Goal: Information Seeking & Learning: Check status

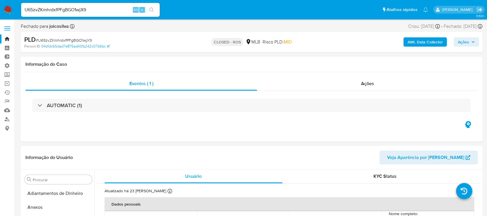
select select "10"
click at [8, 38] on link "Bandeja" at bounding box center [34, 38] width 69 height 9
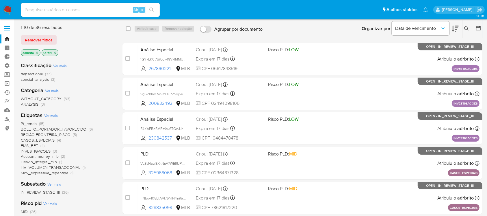
click at [38, 52] on icon "close-filter" at bounding box center [36, 52] width 3 height 3
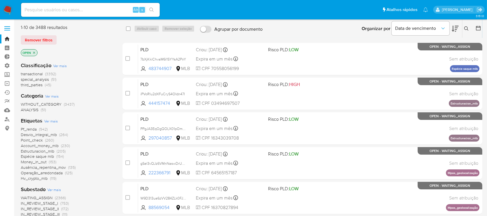
click at [34, 53] on icon "close-filter" at bounding box center [34, 52] width 2 height 2
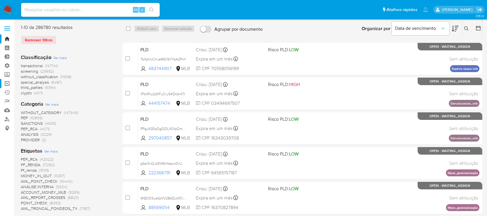
drag, startPoint x: 7, startPoint y: 76, endPoint x: 7, endPoint y: 83, distance: 6.9
click at [7, 83] on ul "Bandeja Painel Painel Externo Administração Regras Funções Usuários Equipes Con…" at bounding box center [34, 83] width 69 height 98
click at [7, 83] on link "Operações em massa" at bounding box center [34, 83] width 69 height 9
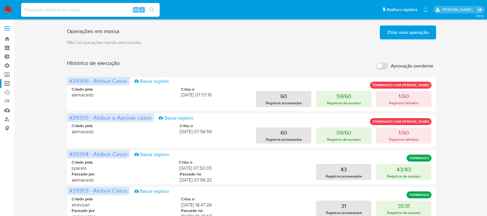
click at [410, 31] on span "Criar uma operação" at bounding box center [408, 32] width 41 height 13
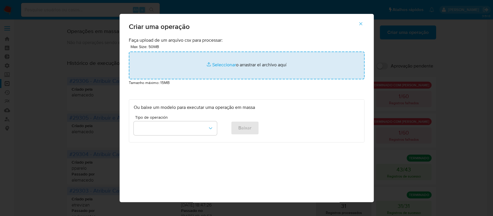
click at [225, 64] on input "file" at bounding box center [247, 65] width 236 height 28
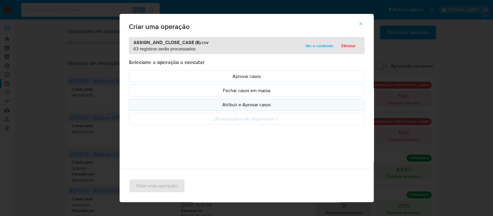
click at [271, 109] on button "Atribuir e Aprovar casos" at bounding box center [247, 105] width 236 height 12
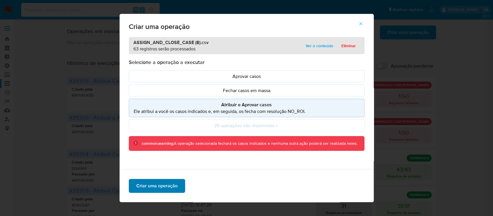
click at [161, 183] on span "Criar uma operação" at bounding box center [156, 185] width 41 height 13
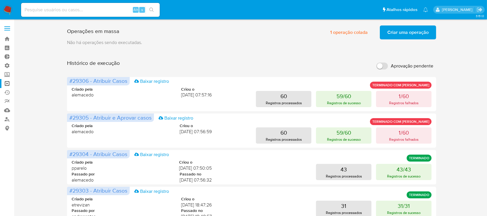
click at [414, 31] on span "Criar uma operação" at bounding box center [408, 32] width 41 height 13
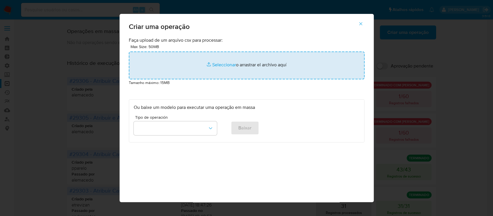
click at [222, 64] on input "file" at bounding box center [247, 65] width 236 height 28
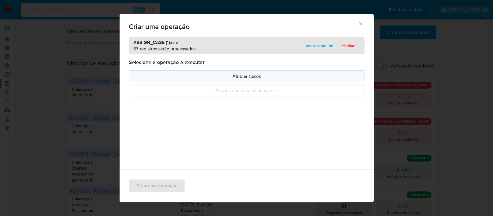
click at [238, 75] on p "Atribuir Casos" at bounding box center [247, 76] width 226 height 7
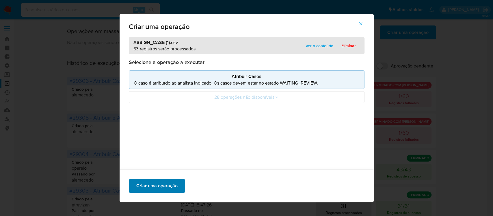
click at [157, 188] on span "Criar uma operação" at bounding box center [156, 185] width 41 height 13
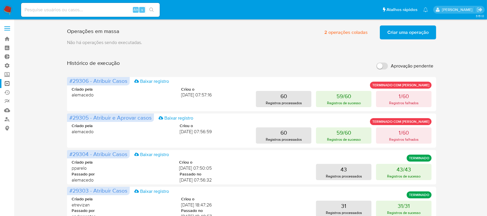
click at [408, 34] on span "Criar uma operação" at bounding box center [408, 32] width 41 height 13
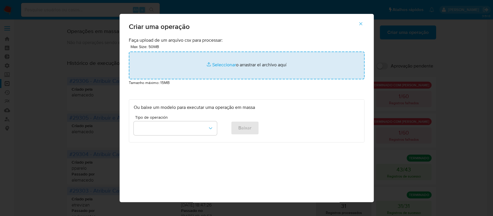
click at [220, 64] on input "file" at bounding box center [247, 65] width 236 height 28
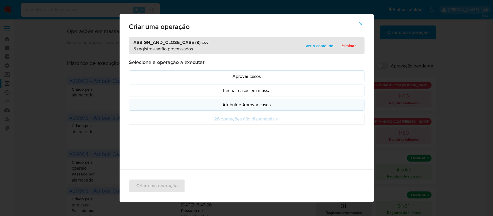
click at [235, 109] on button "Atribuir e Aprovar casos" at bounding box center [247, 105] width 236 height 12
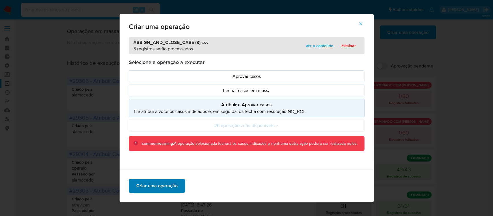
click at [158, 185] on span "Criar uma operação" at bounding box center [156, 185] width 41 height 13
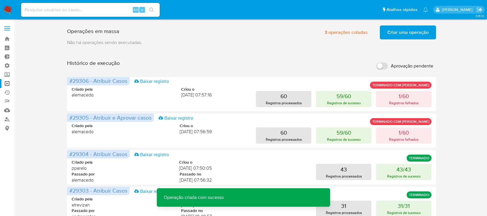
click at [400, 34] on span "Criar uma operação" at bounding box center [408, 32] width 41 height 13
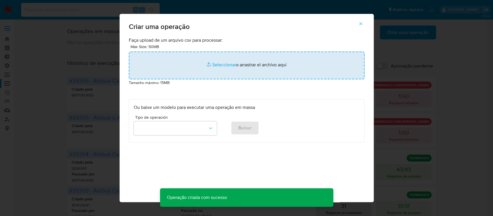
click at [220, 66] on input "file" at bounding box center [247, 65] width 236 height 28
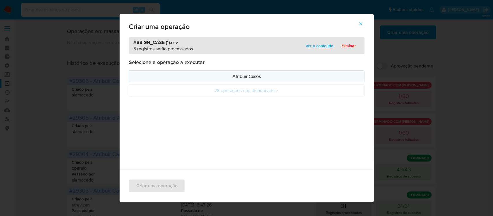
click at [250, 78] on p "Atribuir Casos" at bounding box center [247, 76] width 226 height 7
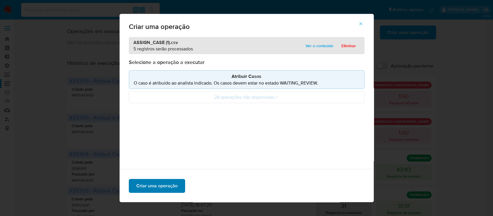
click at [164, 184] on span "Criar uma operação" at bounding box center [156, 185] width 41 height 13
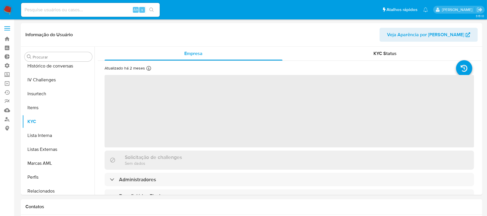
scroll to position [244, 0]
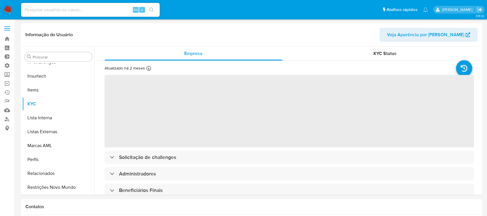
click at [104, 12] on input at bounding box center [90, 10] width 139 height 8
paste input "0n7faNmq0cQMiLfjwHIJEaLD"
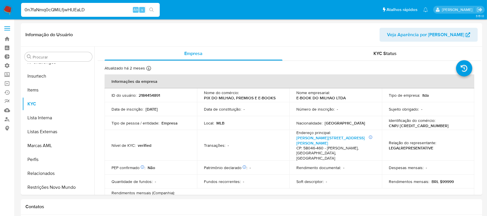
type input "0n7faNmq0cQMiLfjwHIJEaLD"
click at [151, 12] on button "search-icon" at bounding box center [152, 10] width 12 height 8
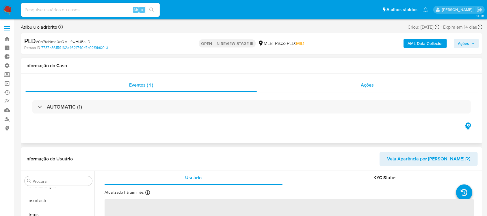
scroll to position [244, 0]
select select "10"
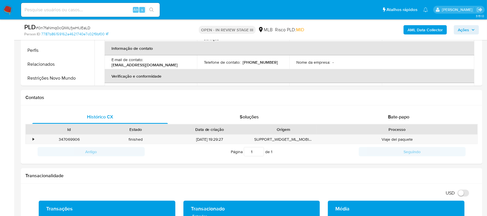
scroll to position [214, 0]
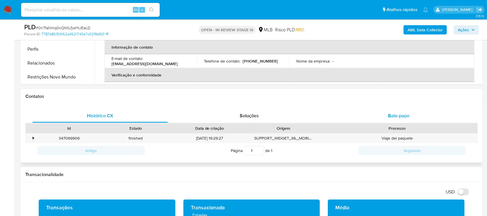
click at [391, 119] on span "Bate-papo" at bounding box center [398, 115] width 21 height 7
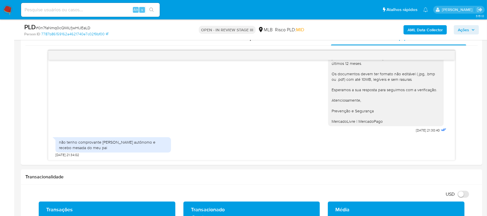
scroll to position [281, 0]
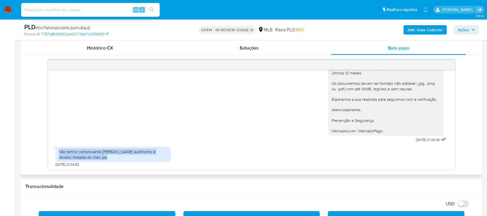
drag, startPoint x: 103, startPoint y: 158, endPoint x: 49, endPoint y: 147, distance: 55.2
click at [49, 147] on div "Olá! Estamos realizando uma verificação adicional de segurança em contas de usu…" at bounding box center [251, 119] width 407 height 100
copy div "não tenho comprovante de renda, sou autônomo e recebo mesada do meu pai"
click at [196, 127] on div "Olá! Estamos realizando uma verificação adicional de segurança em contas de usu…" at bounding box center [251, 56] width 392 height 175
click at [92, 9] on input at bounding box center [90, 10] width 139 height 8
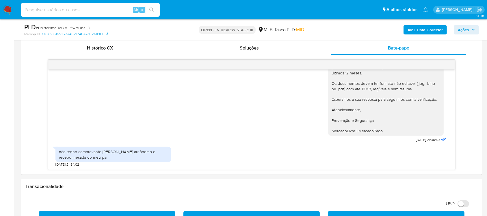
paste input "1GYkLK0fAWqdk49VklMMUr0Q"
type input "1GYkLK0fAWqdk49VklMMUr0Q"
click at [149, 10] on icon "search-icon" at bounding box center [151, 10] width 5 height 5
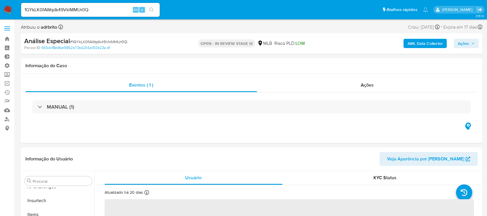
scroll to position [244, 0]
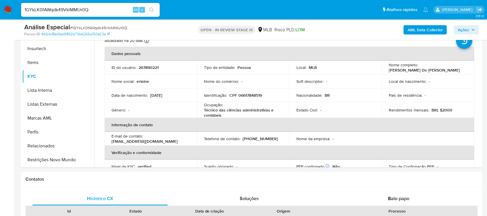
select select "10"
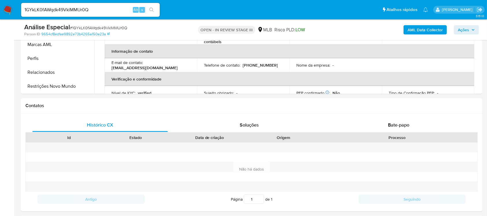
scroll to position [210, 0]
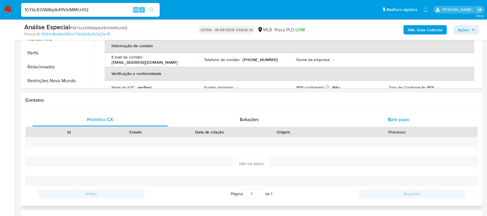
click at [401, 119] on span "Bate-papo" at bounding box center [398, 119] width 21 height 7
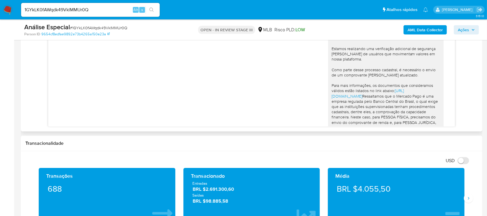
scroll to position [90, 0]
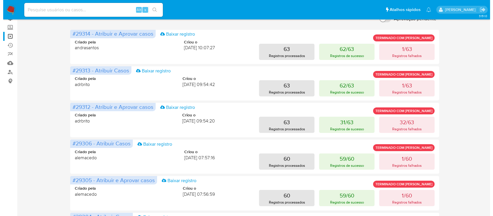
scroll to position [47, 0]
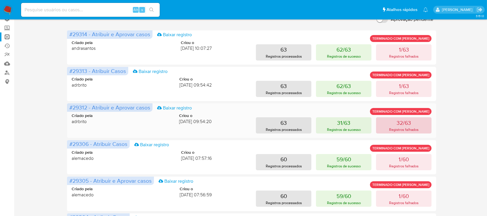
click at [391, 131] on p "Registros falhados" at bounding box center [404, 129] width 30 height 5
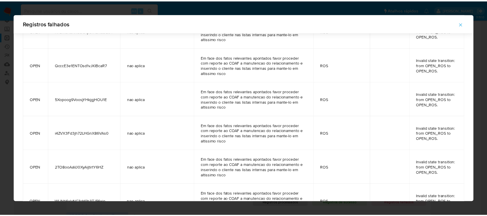
scroll to position [32, 0]
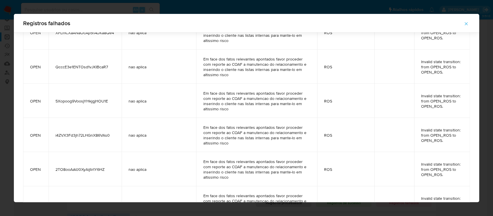
click at [466, 24] on icon "button" at bounding box center [466, 23] width 3 height 3
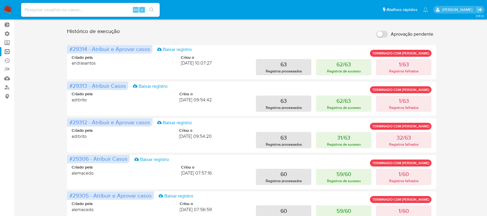
scroll to position [31, 0]
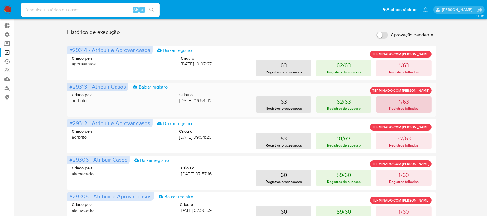
click at [414, 109] on p "Registros falhados" at bounding box center [404, 107] width 30 height 5
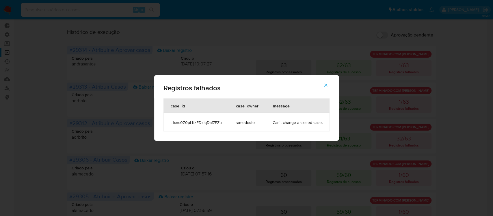
click at [329, 89] on button "button" at bounding box center [326, 85] width 20 height 14
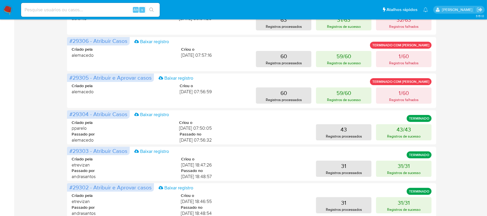
scroll to position [141, 0]
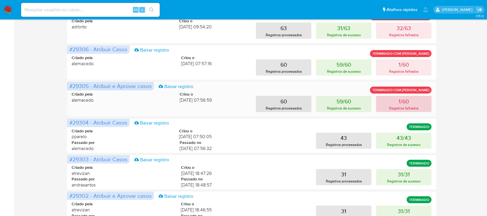
click at [405, 108] on p "Registros falhados" at bounding box center [404, 107] width 30 height 5
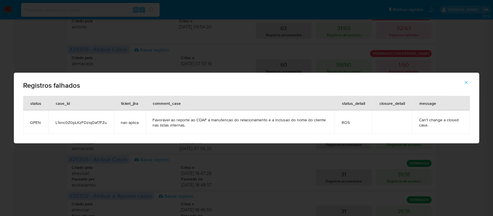
click at [467, 82] on icon "button" at bounding box center [466, 82] width 5 height 5
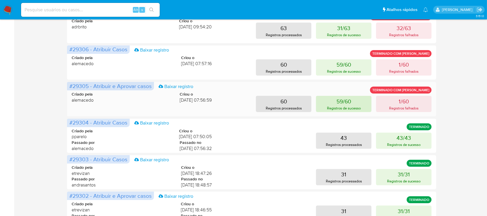
click at [347, 103] on p "59/60" at bounding box center [344, 101] width 15 height 8
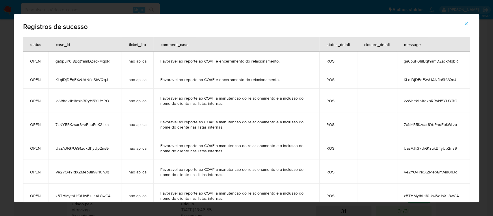
click at [467, 25] on icon "button" at bounding box center [466, 23] width 5 height 5
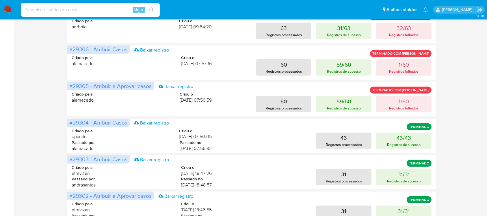
click at [467, 25] on div "Operações em massa 3 operações coladas Criar uma operação Só pode haver no máxi…" at bounding box center [252, 99] width 462 height 435
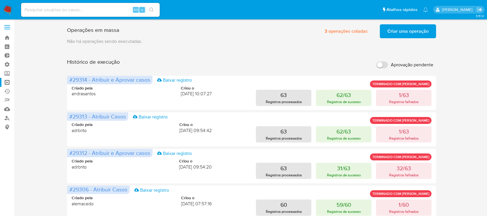
scroll to position [0, 0]
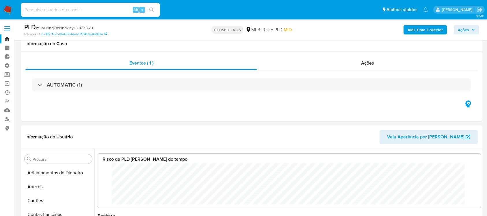
select select "10"
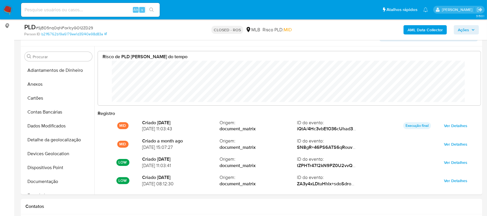
scroll to position [43, 372]
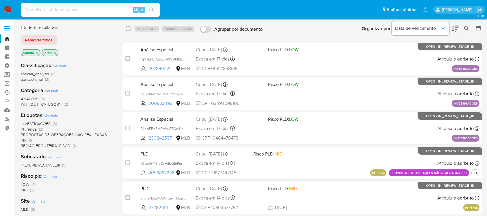
click at [36, 52] on icon "close-filter" at bounding box center [36, 52] width 3 height 3
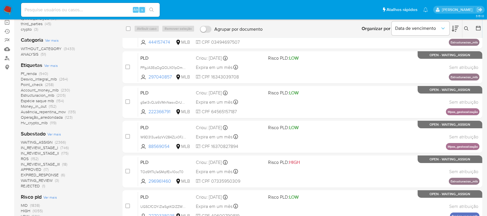
scroll to position [62, 0]
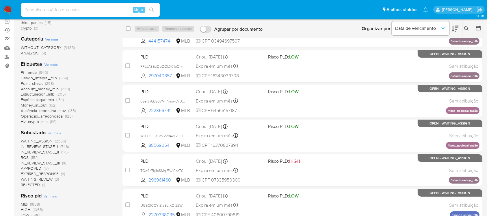
click at [109, 89] on div "Pf_renda (940) Desvio_integral_mlb (264) Point_check (258) Account_money_mlb (2…" at bounding box center [67, 97] width 92 height 55
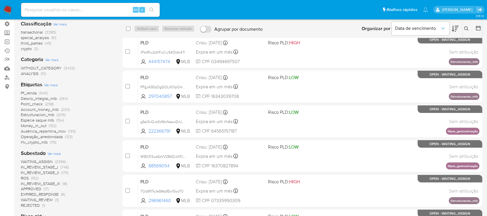
scroll to position [0, 0]
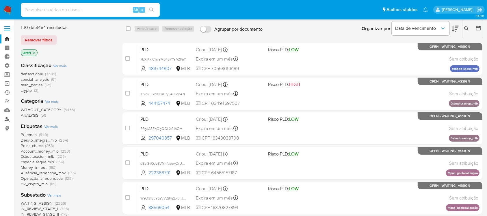
click at [7, 118] on link "Localizador de pessoas" at bounding box center [34, 118] width 69 height 9
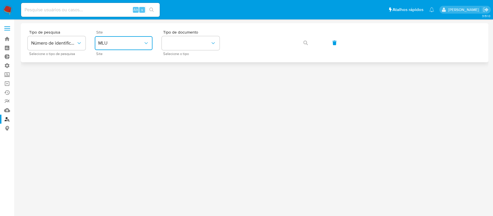
click at [139, 41] on span "MLU" at bounding box center [120, 43] width 45 height 6
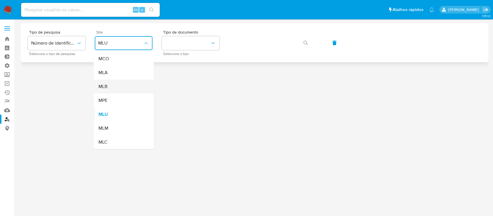
click at [110, 86] on div "MLB" at bounding box center [121, 86] width 47 height 14
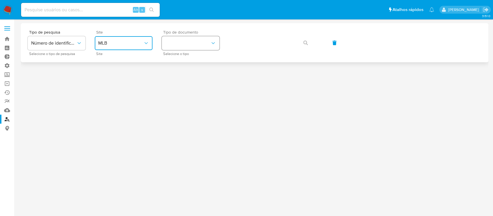
click at [199, 42] on button "identificationType" at bounding box center [191, 43] width 58 height 14
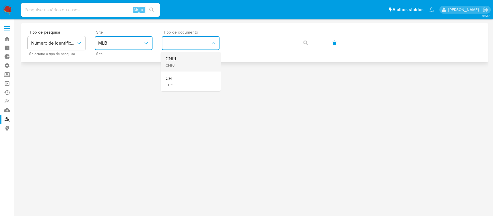
click at [187, 64] on div "CNPJ CNPJ" at bounding box center [188, 62] width 47 height 20
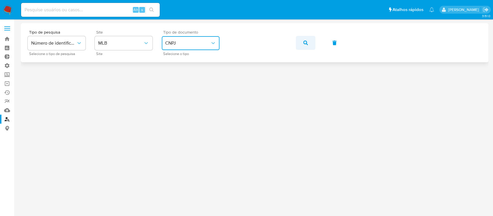
click at [304, 43] on icon "button" at bounding box center [305, 42] width 5 height 5
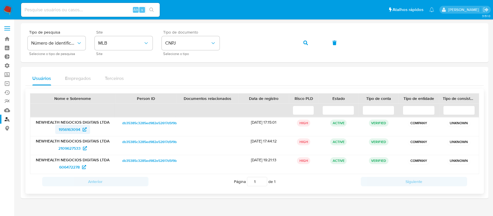
click at [72, 127] on span "1956163094" at bounding box center [70, 129] width 22 height 9
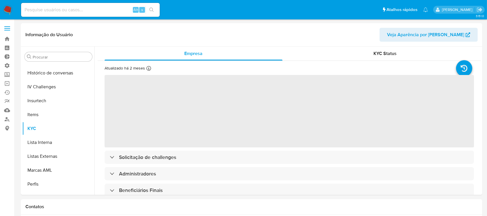
scroll to position [244, 0]
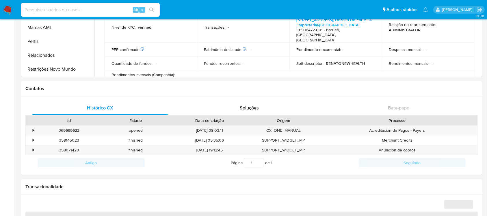
select select "10"
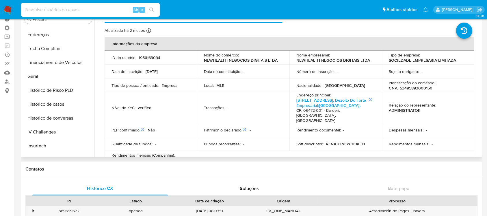
scroll to position [140, 0]
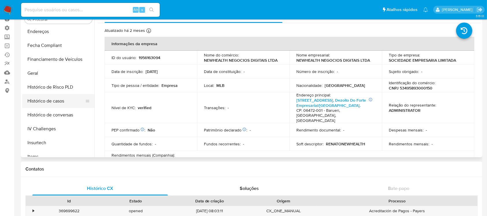
click at [65, 100] on button "Histórico de casos" at bounding box center [56, 101] width 68 height 14
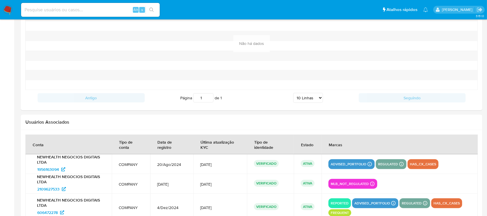
scroll to position [647, 0]
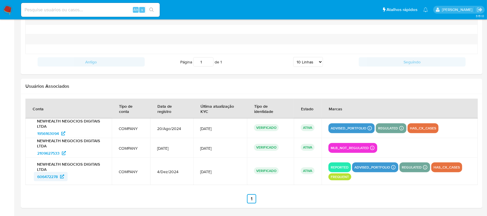
click at [47, 175] on span "606472278" at bounding box center [47, 176] width 21 height 9
click at [72, 13] on input at bounding box center [90, 10] width 139 height 8
paste input "0n7faNmq0cQMiLfjwHIJEaLD"
type input "0n7faNmq0cQMiLfjwHIJEaLD"
click at [151, 12] on icon "search-icon" at bounding box center [151, 10] width 5 height 5
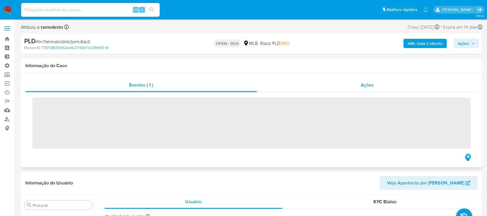
scroll to position [244, 0]
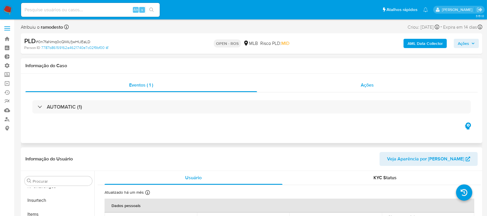
select select "10"
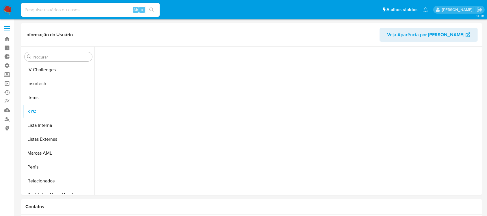
scroll to position [244, 0]
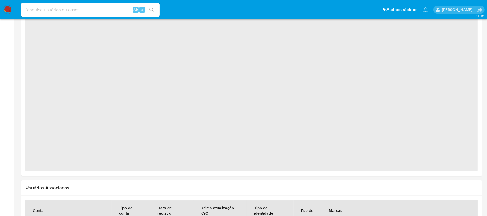
select select "10"
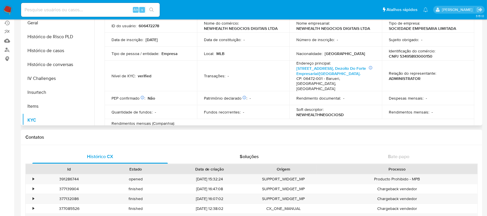
scroll to position [156, 0]
click at [62, 58] on button "Histórico de casos" at bounding box center [56, 53] width 68 height 14
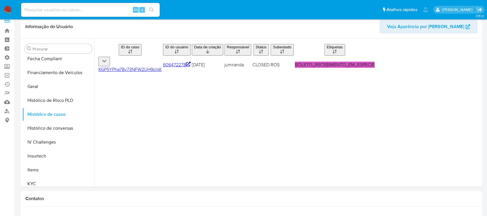
scroll to position [0, 0]
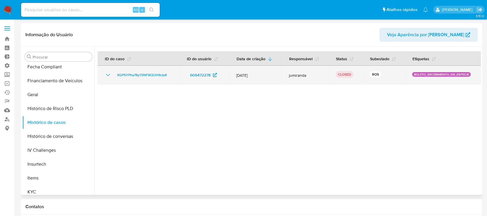
click at [105, 73] on icon "Mostrar/Ocultar" at bounding box center [108, 74] width 7 height 7
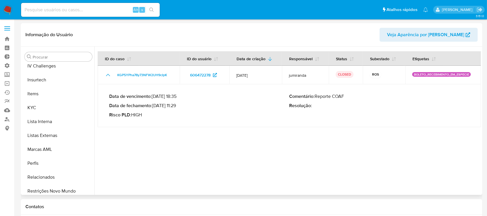
scroll to position [244, 0]
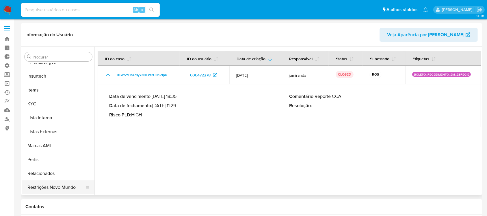
click at [58, 187] on button "Restrições Novo Mundo" at bounding box center [56, 187] width 68 height 14
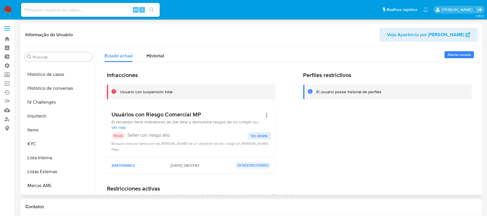
scroll to position [205, 0]
click at [48, 140] on button "KYC" at bounding box center [56, 143] width 68 height 14
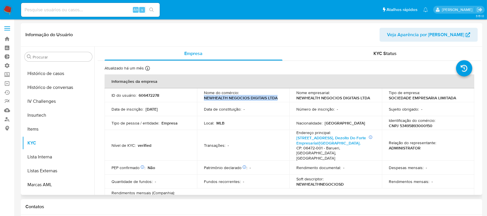
drag, startPoint x: 277, startPoint y: 99, endPoint x: 200, endPoint y: 98, distance: 77.5
click at [203, 98] on td "Nome do comércio : NEWHEALTH NEGOCIOS DIGITAIS LTDA" at bounding box center [243, 95] width 92 height 14
click at [200, 98] on td "Nome do comércio : NEWHEALTH NEGOCIOS DIGITAIS LTDA" at bounding box center [243, 95] width 92 height 14
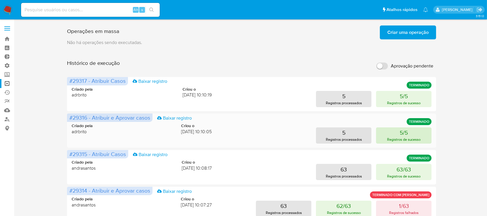
click at [407, 131] on p "5/5" at bounding box center [404, 132] width 8 height 8
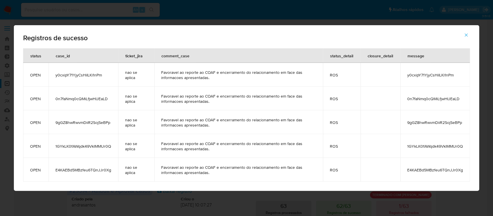
click at [99, 98] on span "0n7faNmq0cQMiLfjwHIJEaLD" at bounding box center [83, 98] width 56 height 5
